Goal: Task Accomplishment & Management: Manage account settings

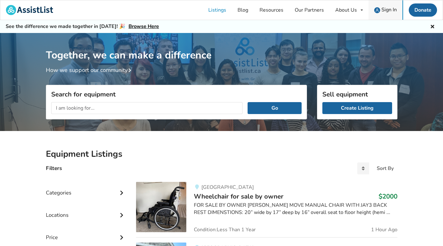
click at [389, 10] on span "Sign In" at bounding box center [388, 9] width 15 height 7
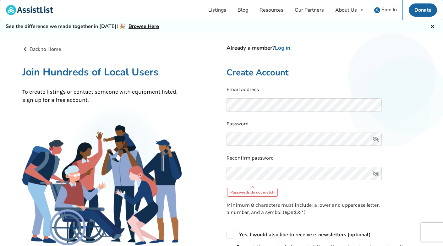
click at [373, 139] on icon at bounding box center [375, 140] width 13 height 14
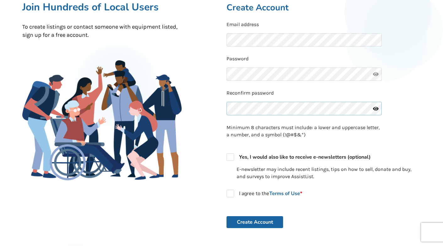
scroll to position [71, 0]
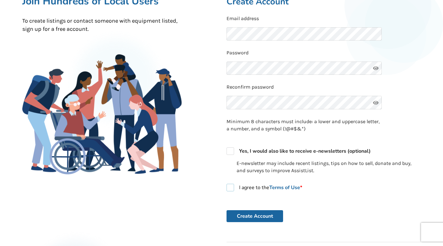
click at [229, 184] on label "I agree to the Terms of Use *" at bounding box center [264, 188] width 76 height 8
checkbox input "true"
click at [254, 212] on button "Create Account" at bounding box center [254, 216] width 57 height 12
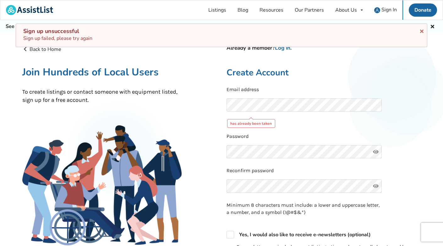
scroll to position [0, 0]
click at [284, 49] on link "Log in" at bounding box center [282, 47] width 15 height 7
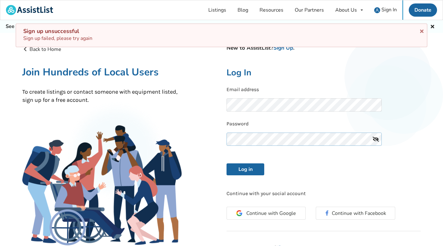
click at [245, 168] on button "Log in" at bounding box center [245, 169] width 38 height 12
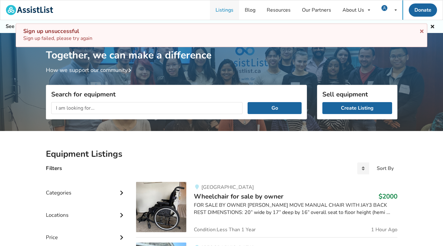
click at [225, 9] on link "Listings" at bounding box center [224, 9] width 29 height 19
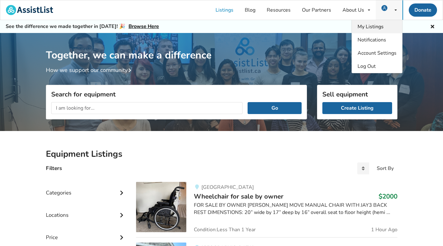
click at [384, 28] on link "My Listings" at bounding box center [377, 26] width 50 height 13
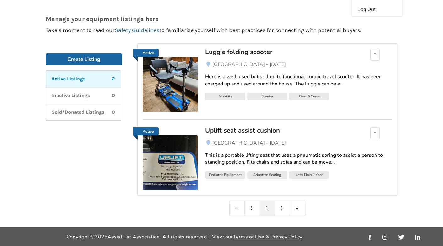
scroll to position [57, 0]
click at [243, 148] on link "This is a portable lifting seat that uses a pneumatic spring to assist a person…" at bounding box center [298, 159] width 187 height 24
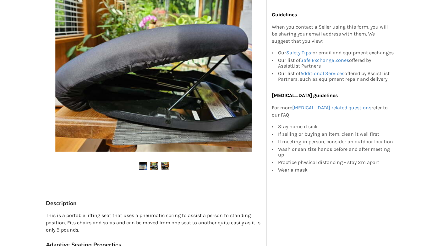
scroll to position [160, 0]
click at [155, 165] on img at bounding box center [154, 166] width 8 height 8
click at [163, 166] on img at bounding box center [165, 166] width 8 height 8
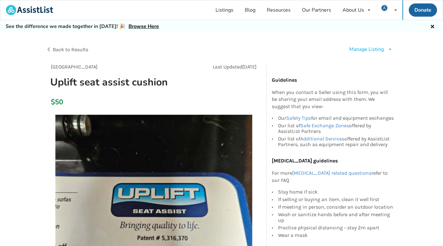
scroll to position [0, 0]
click at [375, 49] on div "Manage Listing" at bounding box center [366, 49] width 35 height 7
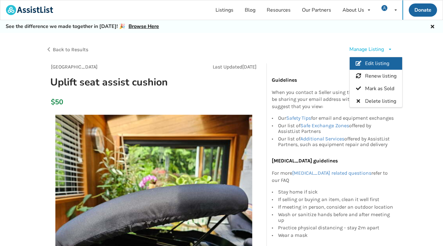
click at [376, 63] on span "Edit listing" at bounding box center [377, 63] width 24 height 7
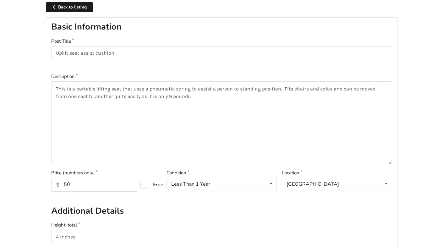
scroll to position [46, 0]
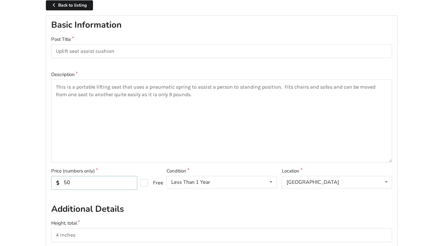
click at [99, 182] on input "50" at bounding box center [94, 183] width 86 height 14
type input "5"
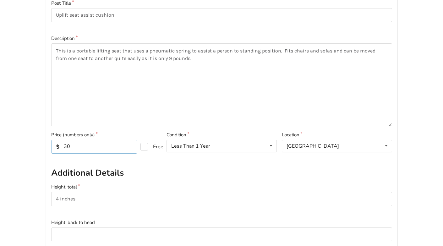
scroll to position [82, 0]
type input "3"
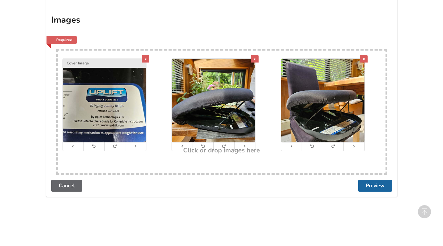
scroll to position [647, 0]
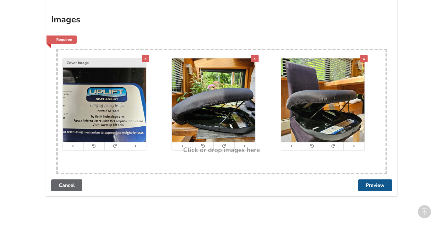
type input "25"
click at [367, 180] on button "Preview" at bounding box center [375, 185] width 34 height 12
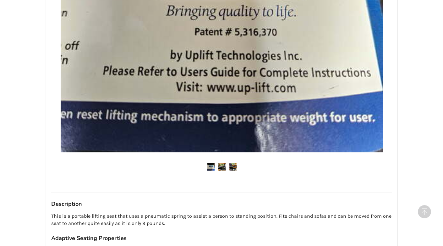
scroll to position [475, 0]
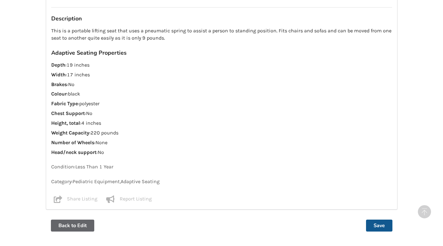
click at [382, 221] on button "Save" at bounding box center [379, 226] width 26 height 12
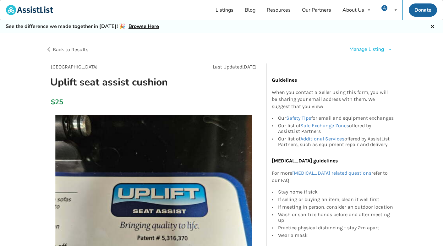
click at [353, 49] on div "Manage Listing" at bounding box center [366, 49] width 35 height 7
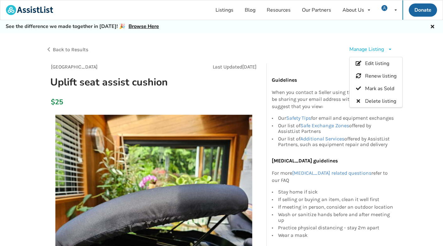
click at [188, 53] on div "Back to Results" at bounding box center [134, 50] width 176 height 18
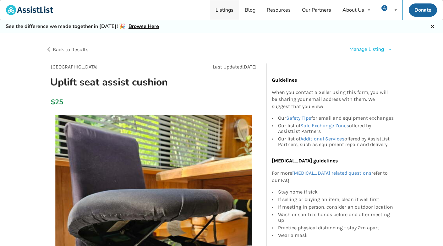
click at [228, 9] on link "Listings" at bounding box center [224, 9] width 29 height 19
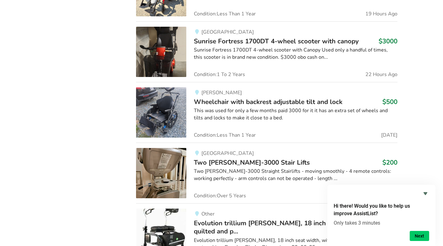
scroll to position [524, 0]
